Goal: Task Accomplishment & Management: Complete application form

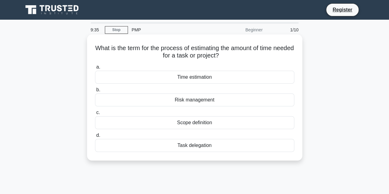
click at [186, 77] on div "Time estimation" at bounding box center [194, 77] width 199 height 13
click at [95, 69] on input "a. Time estimation" at bounding box center [95, 67] width 0 height 4
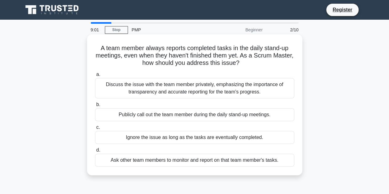
click at [157, 90] on div "Discuss the issue with the team member privately, emphasizing the importance of…" at bounding box center [194, 88] width 199 height 20
click at [95, 77] on input "a. Discuss the issue with the team member privately, emphasizing the importance…" at bounding box center [95, 75] width 0 height 4
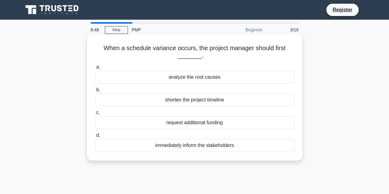
click at [178, 80] on div "analyze the root causes" at bounding box center [194, 77] width 199 height 13
click at [95, 69] on input "a. analyze the root causes" at bounding box center [95, 67] width 0 height 4
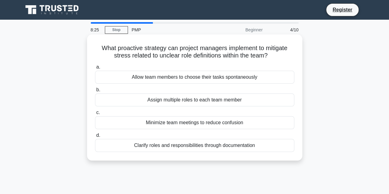
click at [163, 147] on div "Clarify roles and responsibilities through documentation" at bounding box center [194, 145] width 199 height 13
click at [95, 138] on input "d. Clarify roles and responsibilities through documentation" at bounding box center [95, 136] width 0 height 4
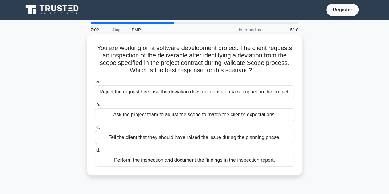
click at [126, 160] on div "Perform the inspection and document the findings in the inspection report." at bounding box center [194, 160] width 199 height 13
click at [95, 152] on input "d. Perform the inspection and document the findings in the inspection report." at bounding box center [95, 150] width 0 height 4
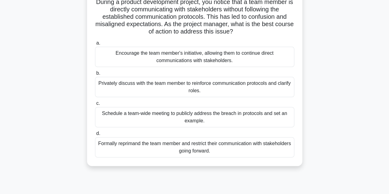
scroll to position [47, 0]
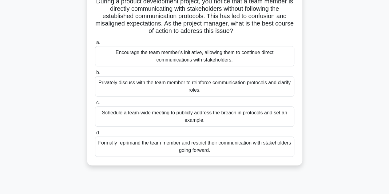
click at [213, 87] on div "Privately discuss with the team member to reinforce communication protocols and…" at bounding box center [194, 86] width 199 height 20
click at [95, 75] on input "b. Privately discuss with the team member to reinforce communication protocols …" at bounding box center [95, 73] width 0 height 4
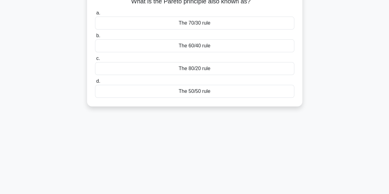
click at [178, 67] on div "The 80/20 rule" at bounding box center [194, 68] width 199 height 13
click at [95, 61] on input "c. The 80/20 rule" at bounding box center [95, 59] width 0 height 4
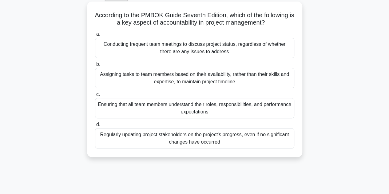
scroll to position [34, 0]
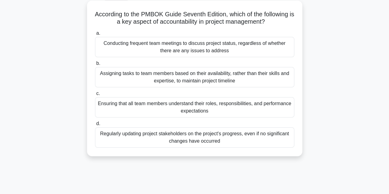
click at [174, 106] on div "Ensuring that all team members understand their roles, responsibilities, and pe…" at bounding box center [194, 107] width 199 height 20
click at [95, 96] on input "c. Ensuring that all team members understand their roles, responsibilities, and…" at bounding box center [95, 94] width 0 height 4
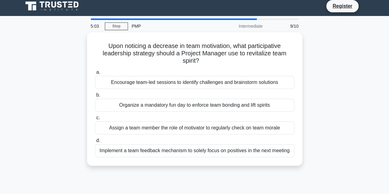
scroll to position [0, 0]
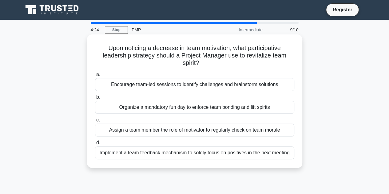
click at [186, 90] on div "Encourage team-led sessions to identify challenges and brainstorm solutions" at bounding box center [194, 84] width 199 height 13
click at [95, 77] on input "a. Encourage team-led sessions to identify challenges and brainstorm solutions" at bounding box center [95, 75] width 0 height 4
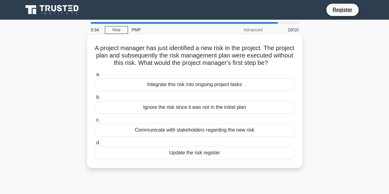
click at [166, 159] on div "Update the risk register" at bounding box center [194, 152] width 199 height 13
click at [95, 145] on input "d. Update the risk register" at bounding box center [95, 143] width 0 height 4
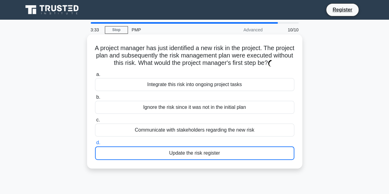
click at [166, 160] on div "Update the risk register" at bounding box center [194, 153] width 199 height 14
click at [95, 145] on input "d. Update the risk register" at bounding box center [95, 143] width 0 height 4
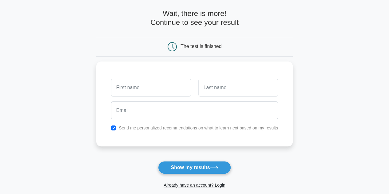
scroll to position [25, 0]
click at [154, 92] on input "text" at bounding box center [151, 87] width 80 height 18
type input "Tomojit"
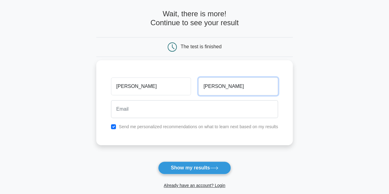
type input "Paul"
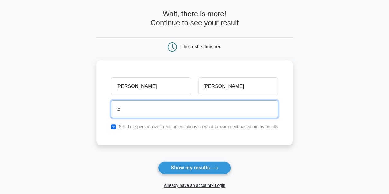
type input "tomojitjfu@gmail.com"
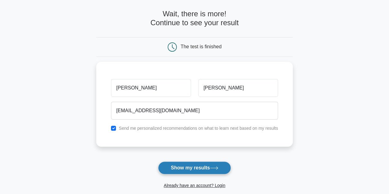
click at [185, 166] on button "Show my results" at bounding box center [194, 168] width 73 height 13
